Goal: Find specific page/section: Find specific page/section

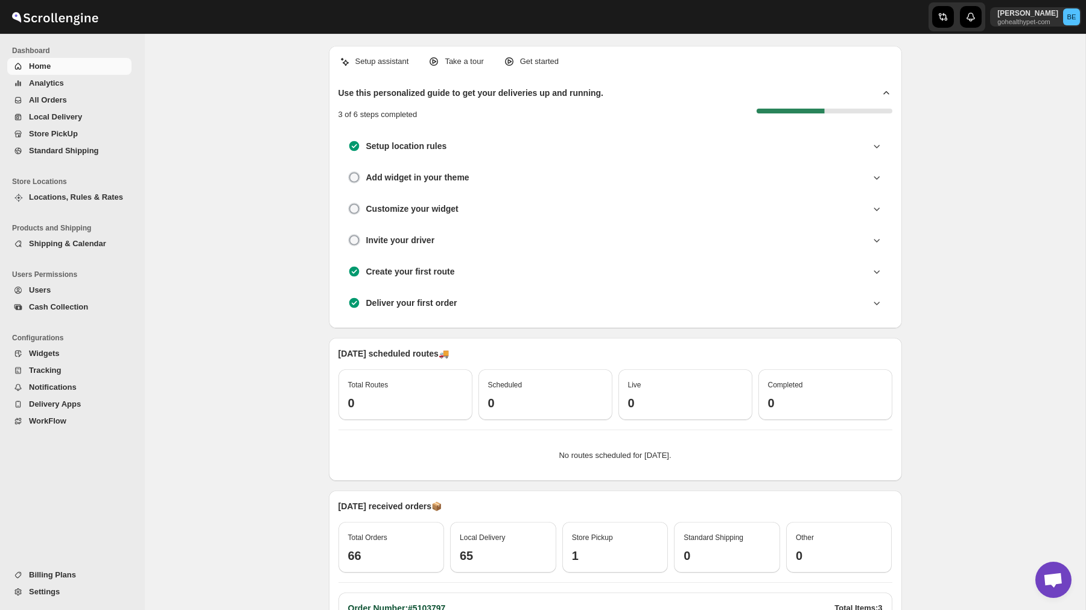
click at [72, 51] on span "Dashboard" at bounding box center [74, 51] width 124 height 10
click at [72, 65] on span "Home" at bounding box center [79, 66] width 100 height 12
click at [75, 81] on span "Analytics" at bounding box center [79, 83] width 100 height 12
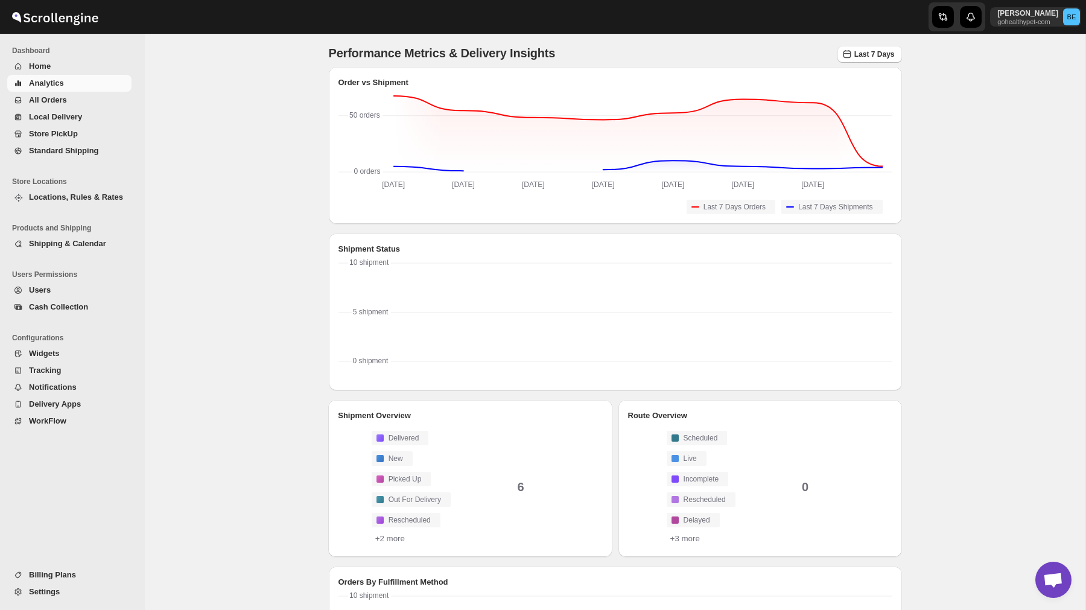
click at [66, 65] on span "Home" at bounding box center [79, 66] width 100 height 12
